Goal: Communication & Community: Ask a question

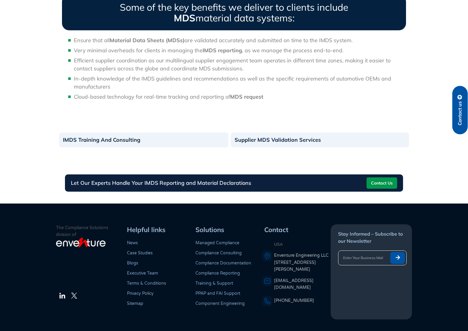
scroll to position [640, 0]
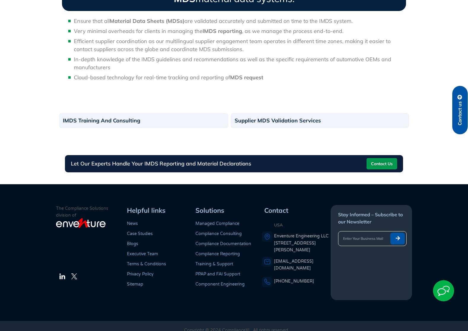
click at [384, 159] on span "Contact Us" at bounding box center [382, 163] width 22 height 9
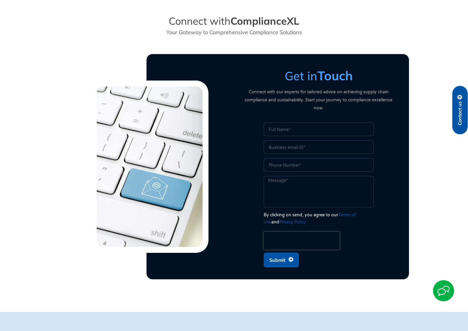
scroll to position [155, 0]
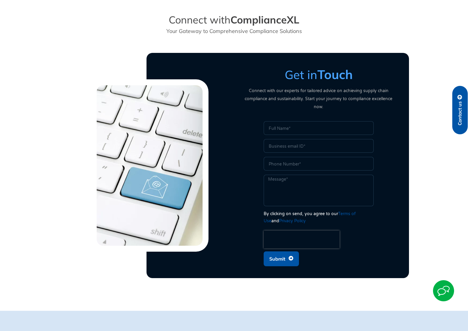
drag, startPoint x: 272, startPoint y: 120, endPoint x: 239, endPoint y: 115, distance: 33.0
click at [272, 121] on input "Name" at bounding box center [319, 128] width 110 height 14
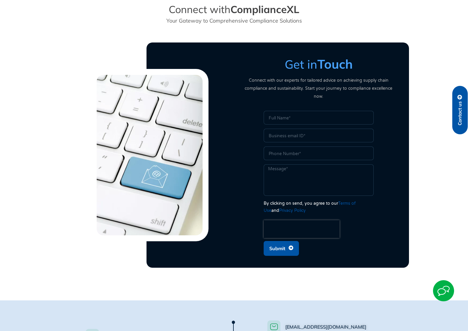
scroll to position [167, 0]
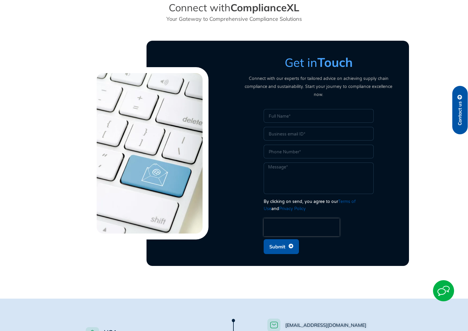
click at [269, 109] on input "Name" at bounding box center [319, 116] width 110 height 14
type input "[PERSON_NAME]"
type input "[EMAIL_ADDRESS][DOMAIN_NAME]"
type input "9373440606"
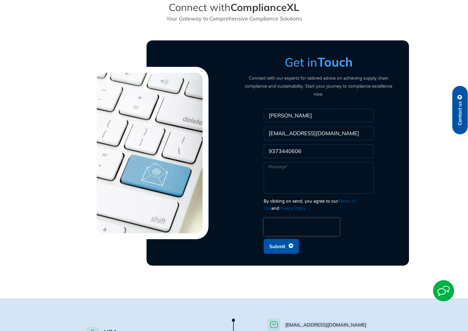
scroll to position [169, 0]
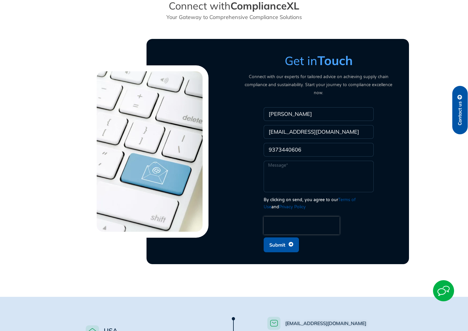
click at [270, 161] on textarea "Message" at bounding box center [319, 176] width 110 height 31
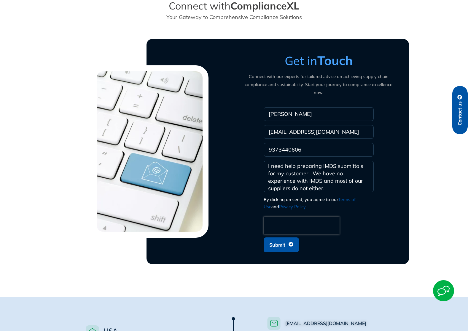
scroll to position [165, 0]
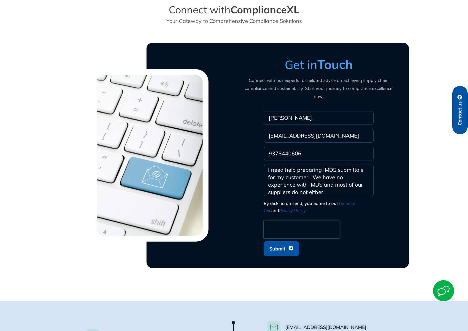
type textarea "I need help preparing IMDS submittals for my customer. We have no experience wi…"
click at [279, 243] on span "Submit" at bounding box center [277, 248] width 16 height 11
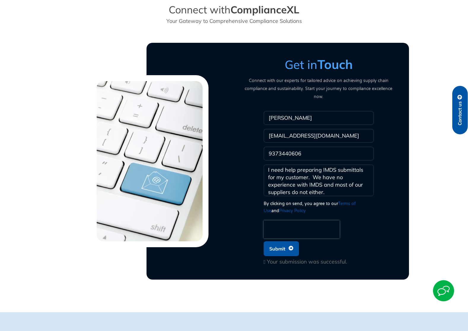
scroll to position [0, 0]
